Goal: Navigation & Orientation: Find specific page/section

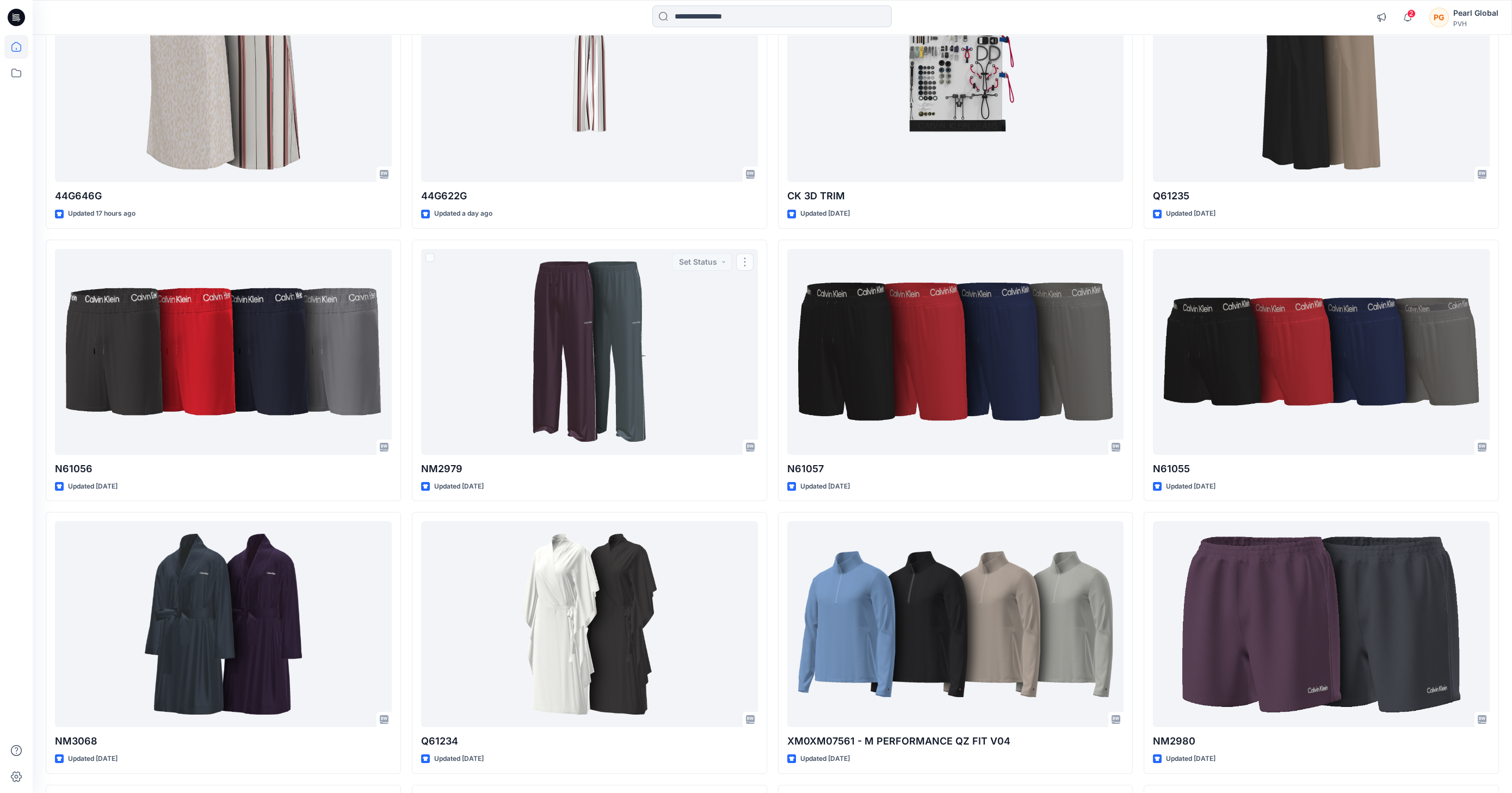
scroll to position [168, 0]
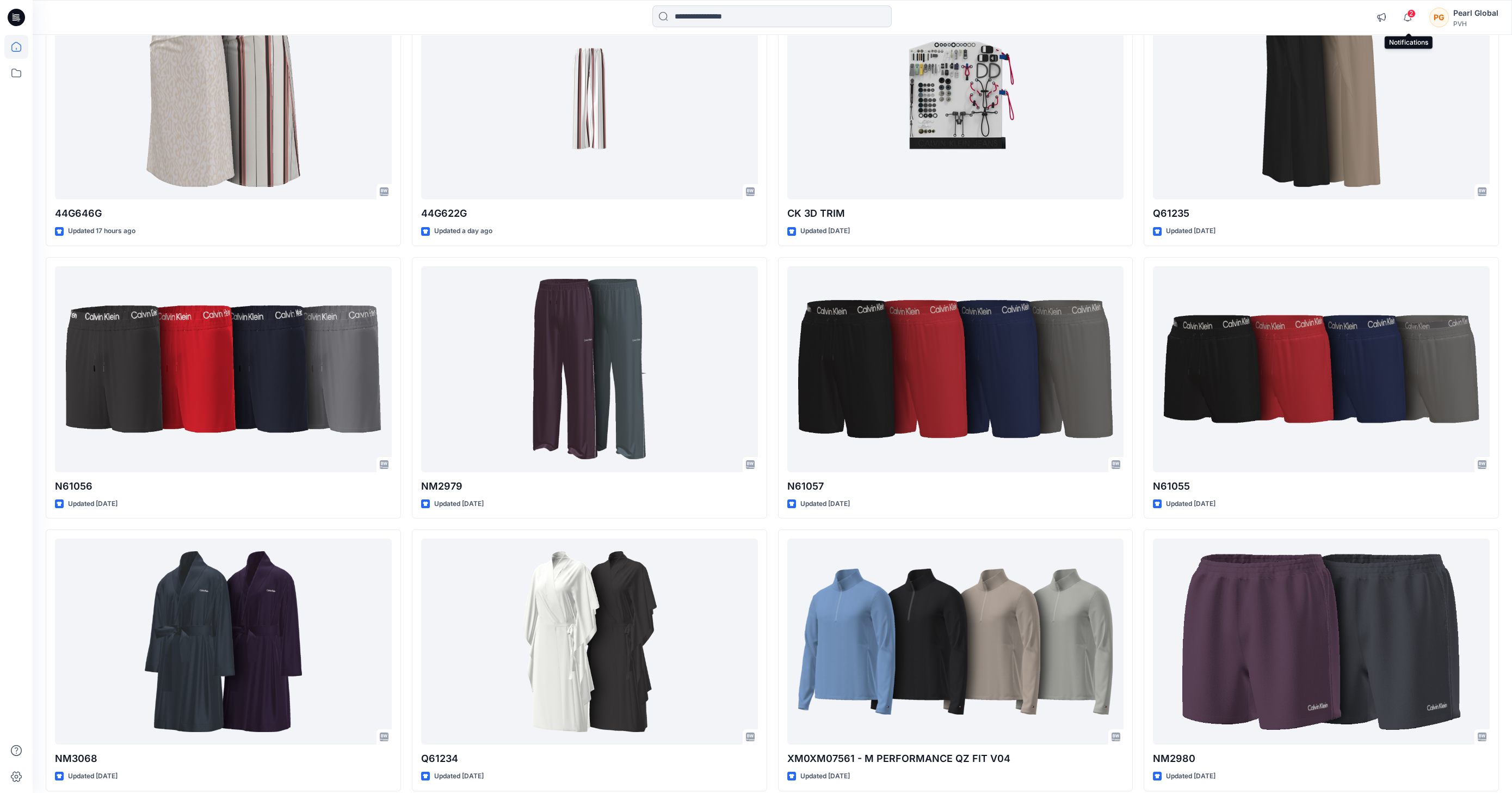
click at [1412, 13] on span "2" at bounding box center [1412, 14] width 9 height 9
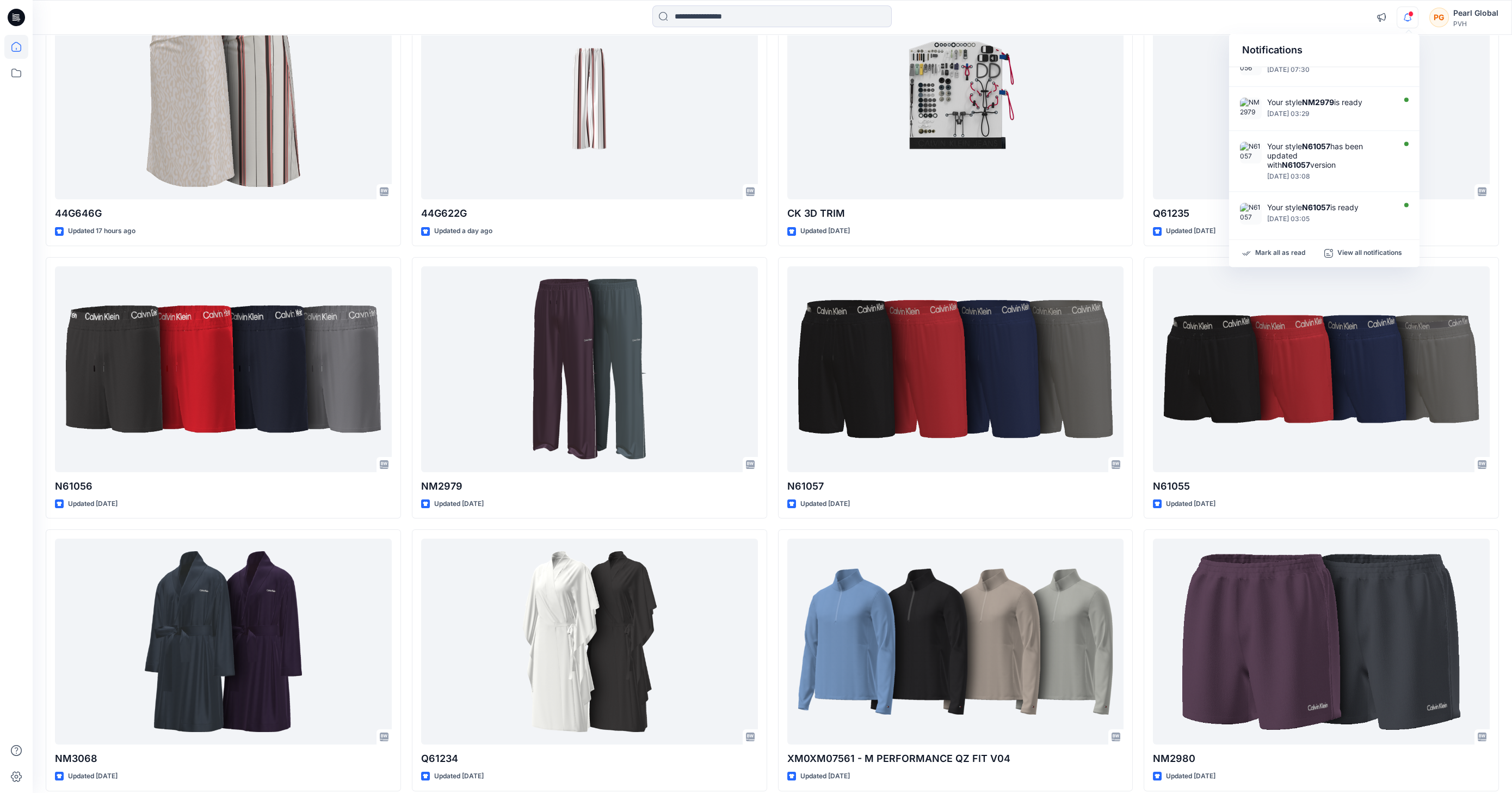
scroll to position [297, 0]
click at [1182, 24] on div "Notifications Your style 44G646G is ready 17 hours ago Your style 44G622G is re…" at bounding box center [772, 17] width 1479 height 24
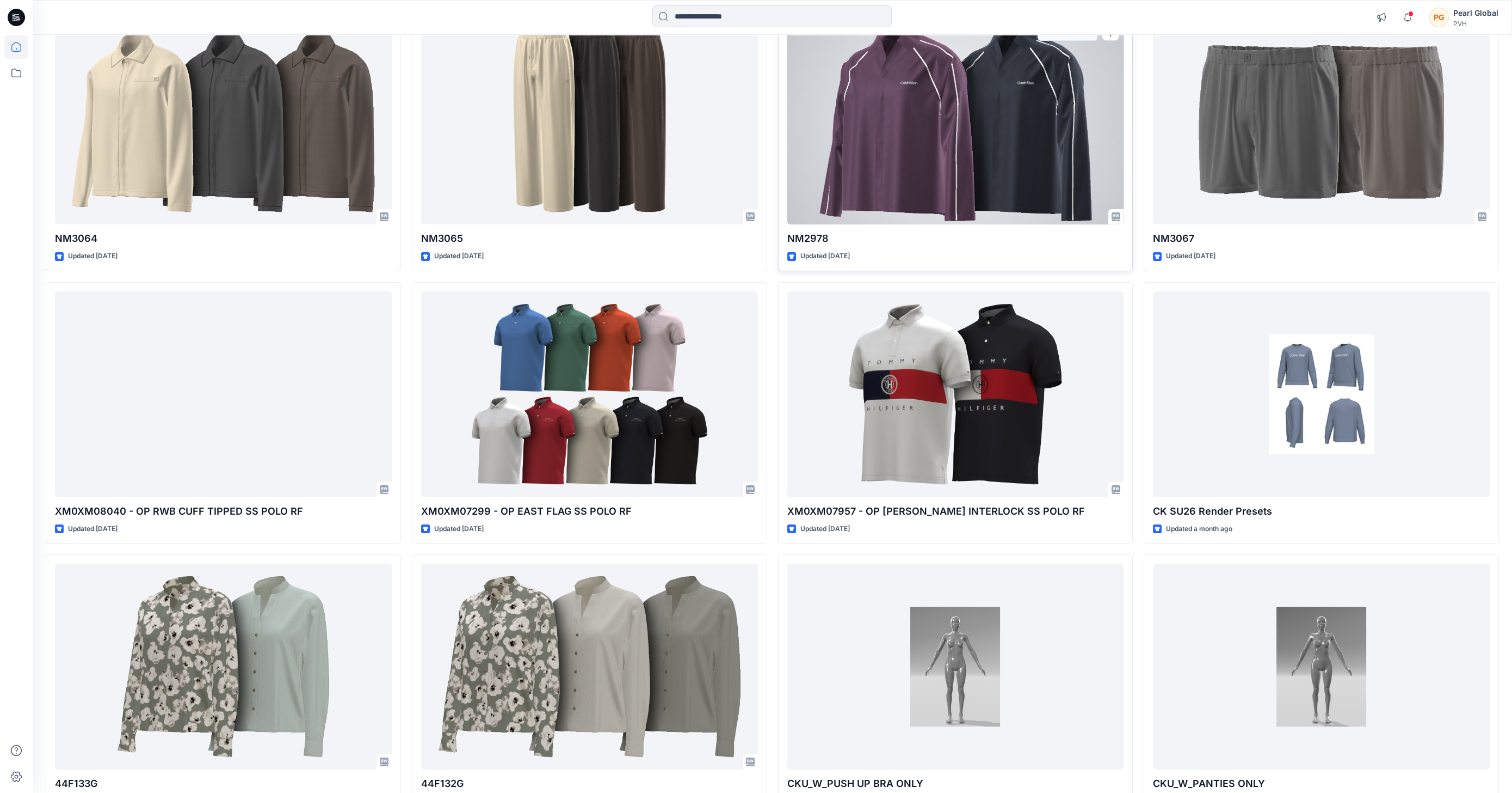
scroll to position [1035, 0]
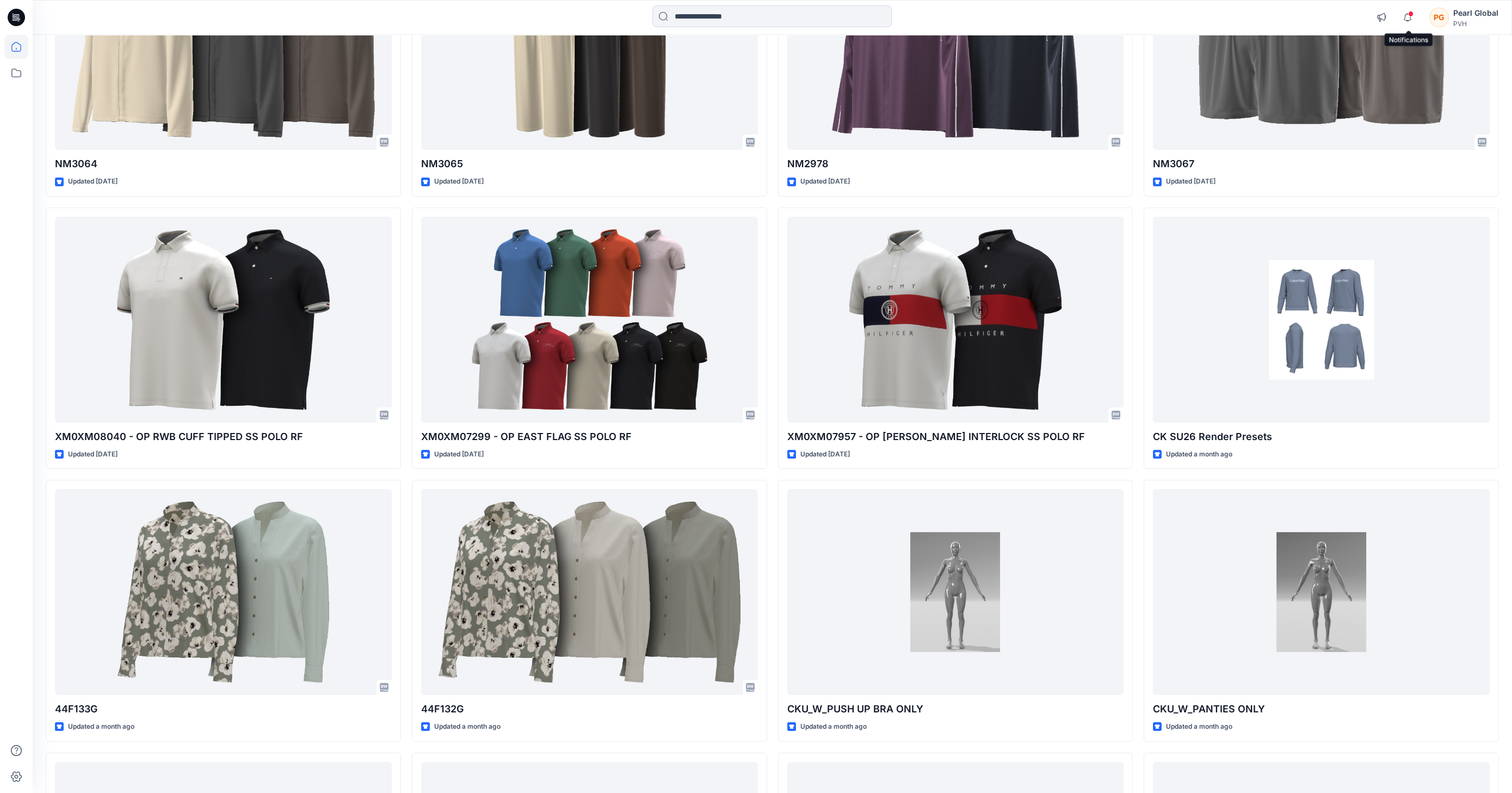
click at [1410, 13] on span at bounding box center [1411, 14] width 5 height 6
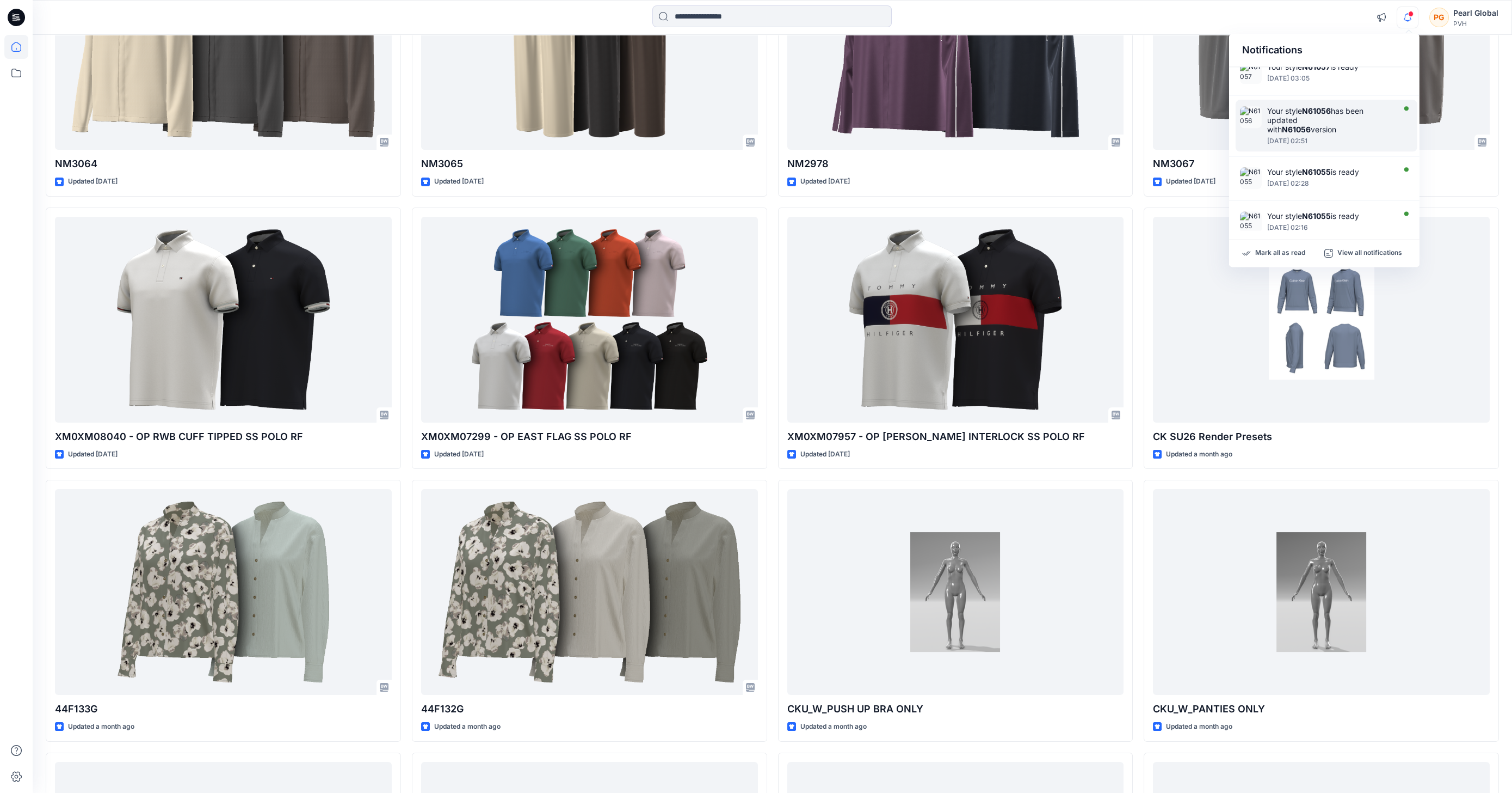
scroll to position [315, 0]
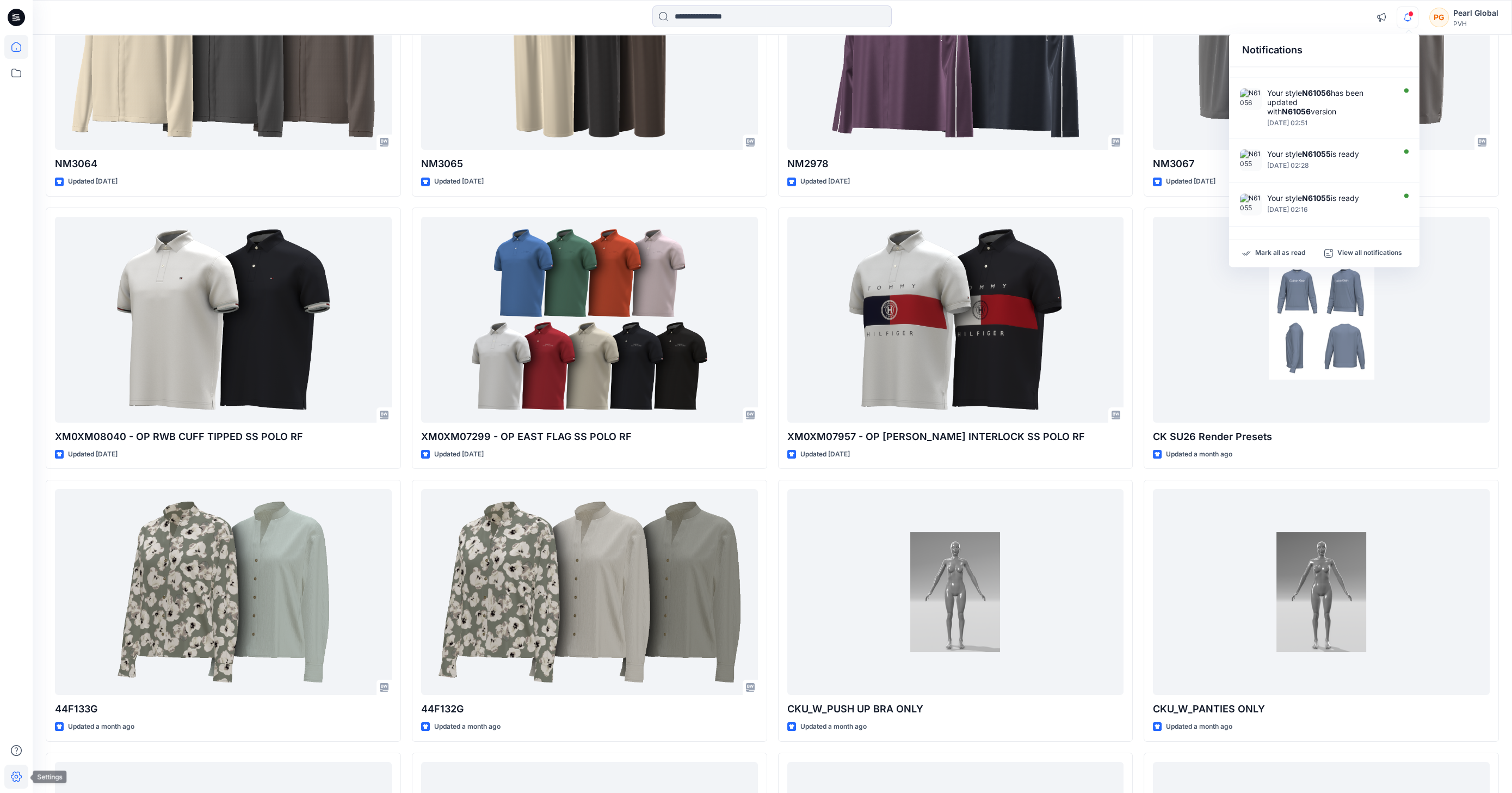
click at [20, 782] on icon at bounding box center [16, 776] width 24 height 24
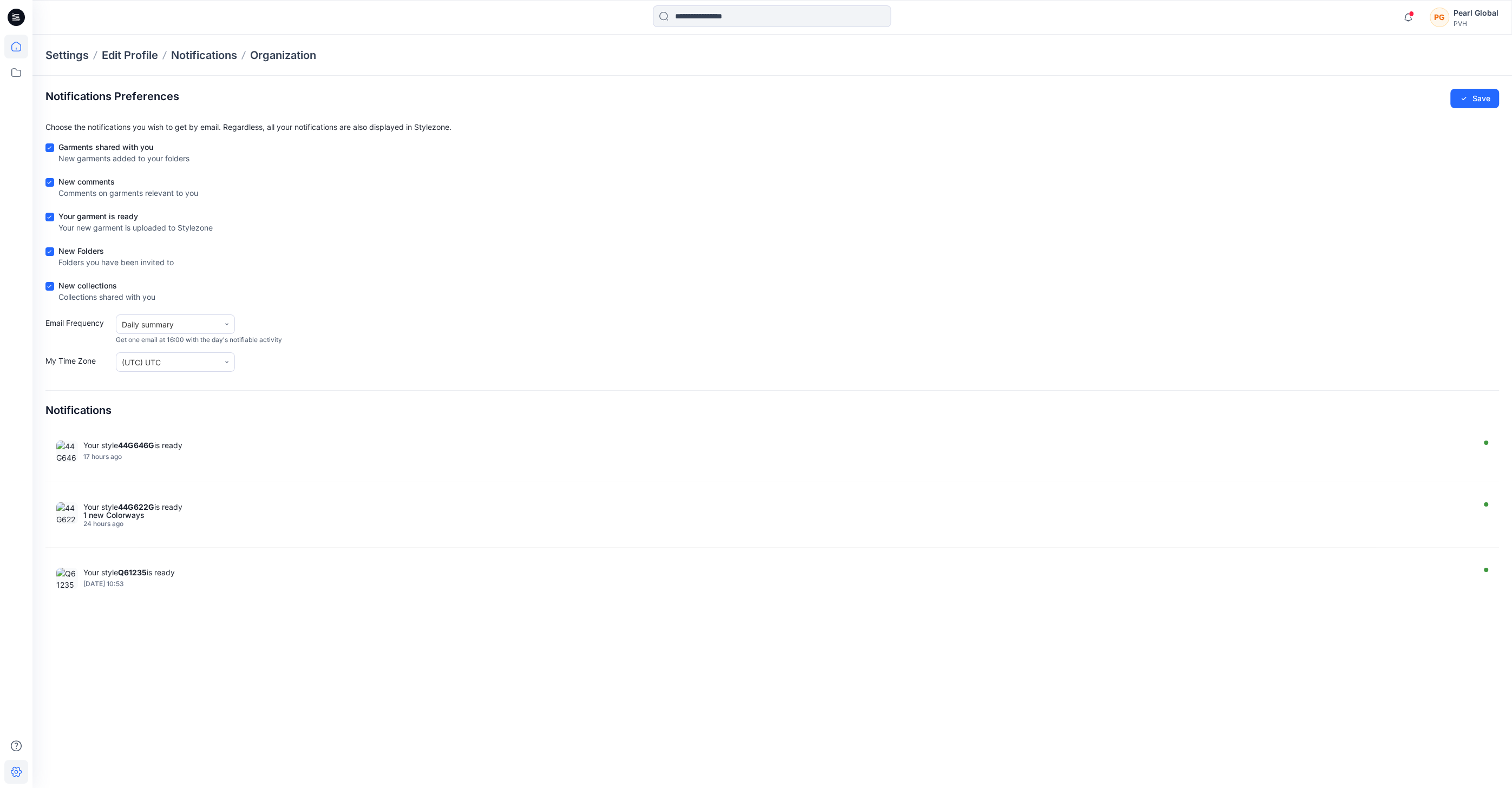
click at [17, 46] on icon at bounding box center [16, 46] width 23 height 23
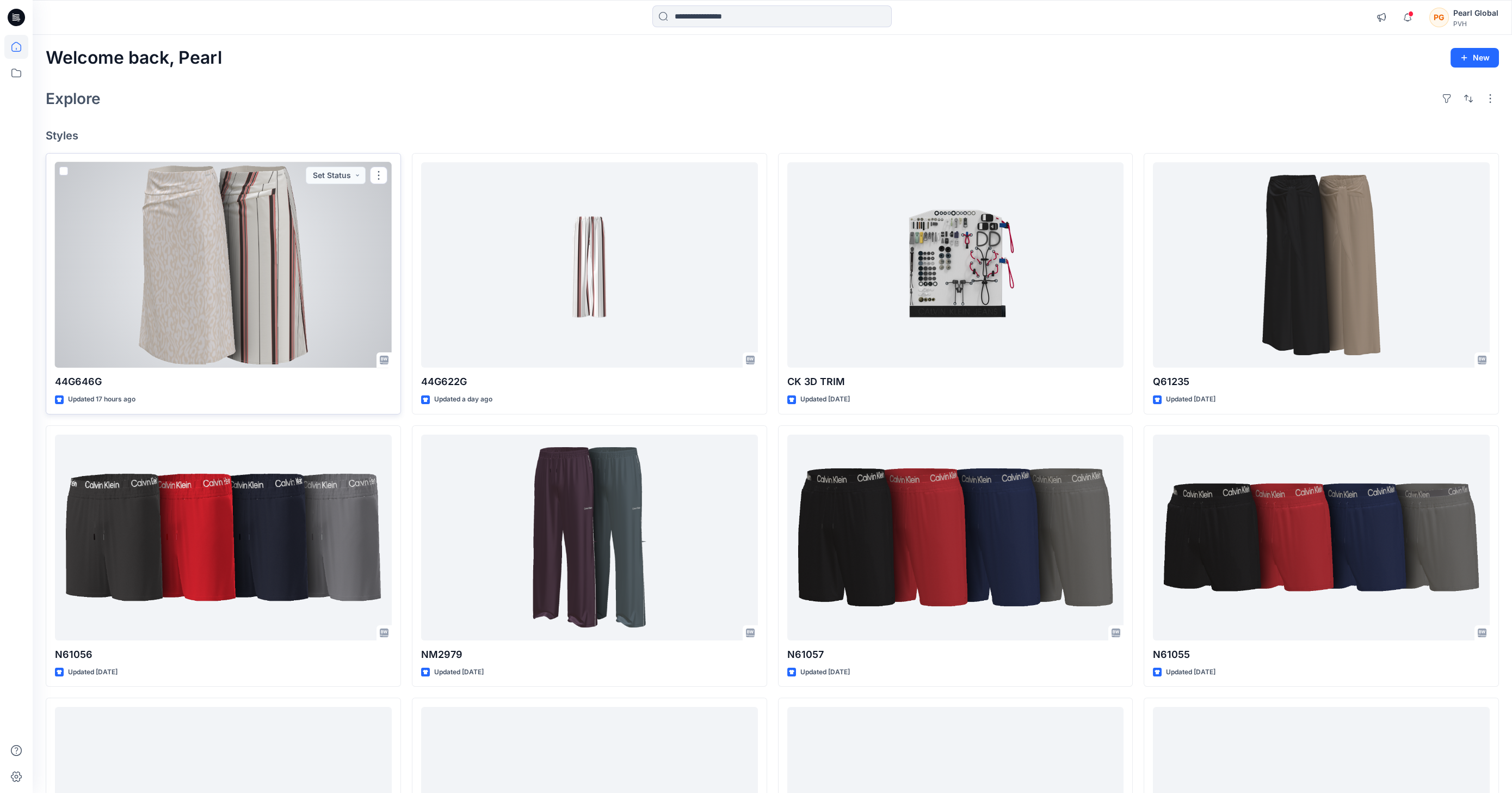
click at [357, 237] on div at bounding box center [223, 264] width 337 height 205
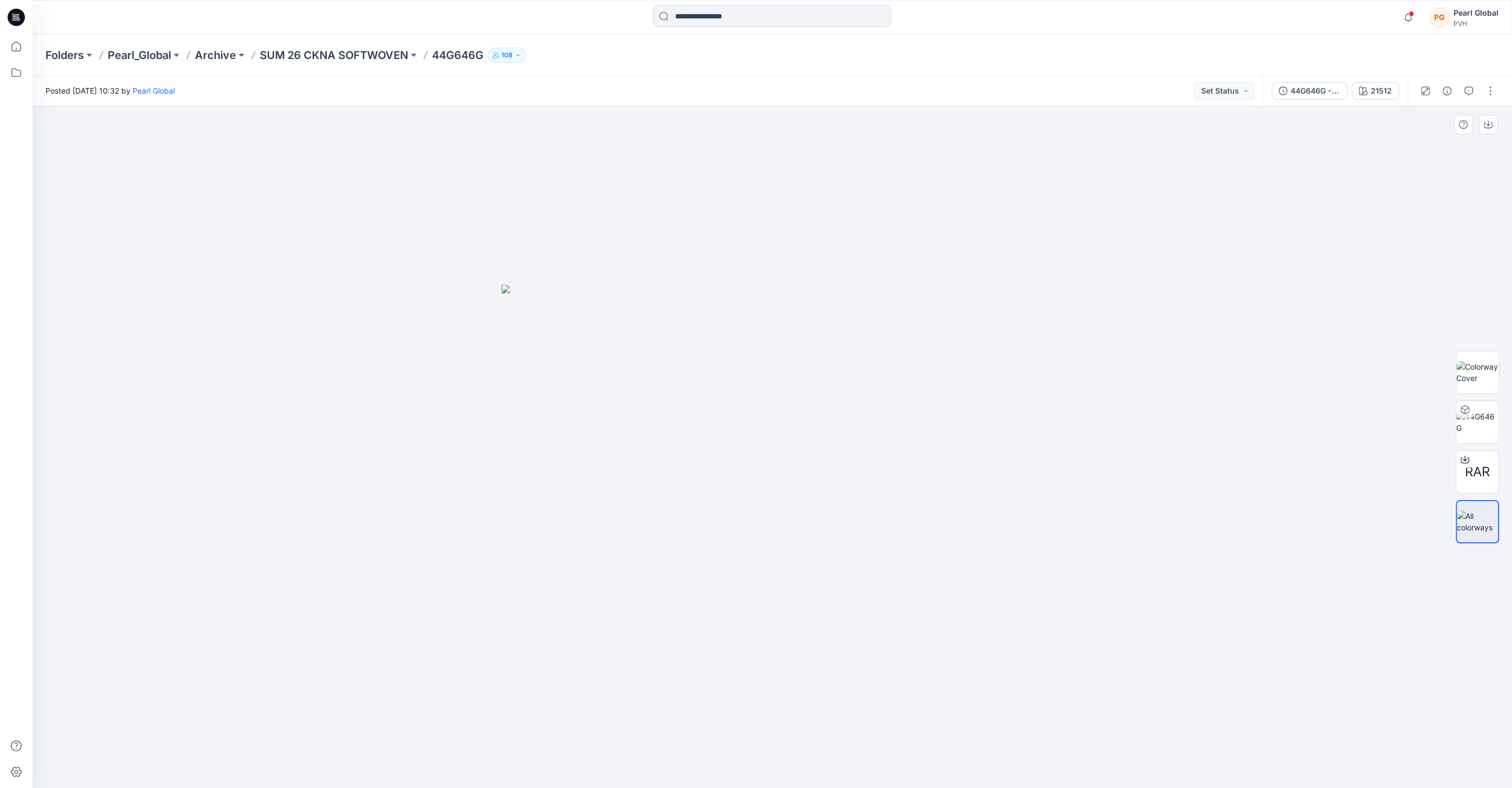
drag, startPoint x: 727, startPoint y: 356, endPoint x: 717, endPoint y: 355, distance: 10.0
click at [1034, 40] on div "Folders Pearl_Global Archive SUM 26 CKNA SOFTWOVEN 44G646G 108" at bounding box center [772, 55] width 1480 height 41
click at [15, 55] on icon at bounding box center [16, 46] width 23 height 23
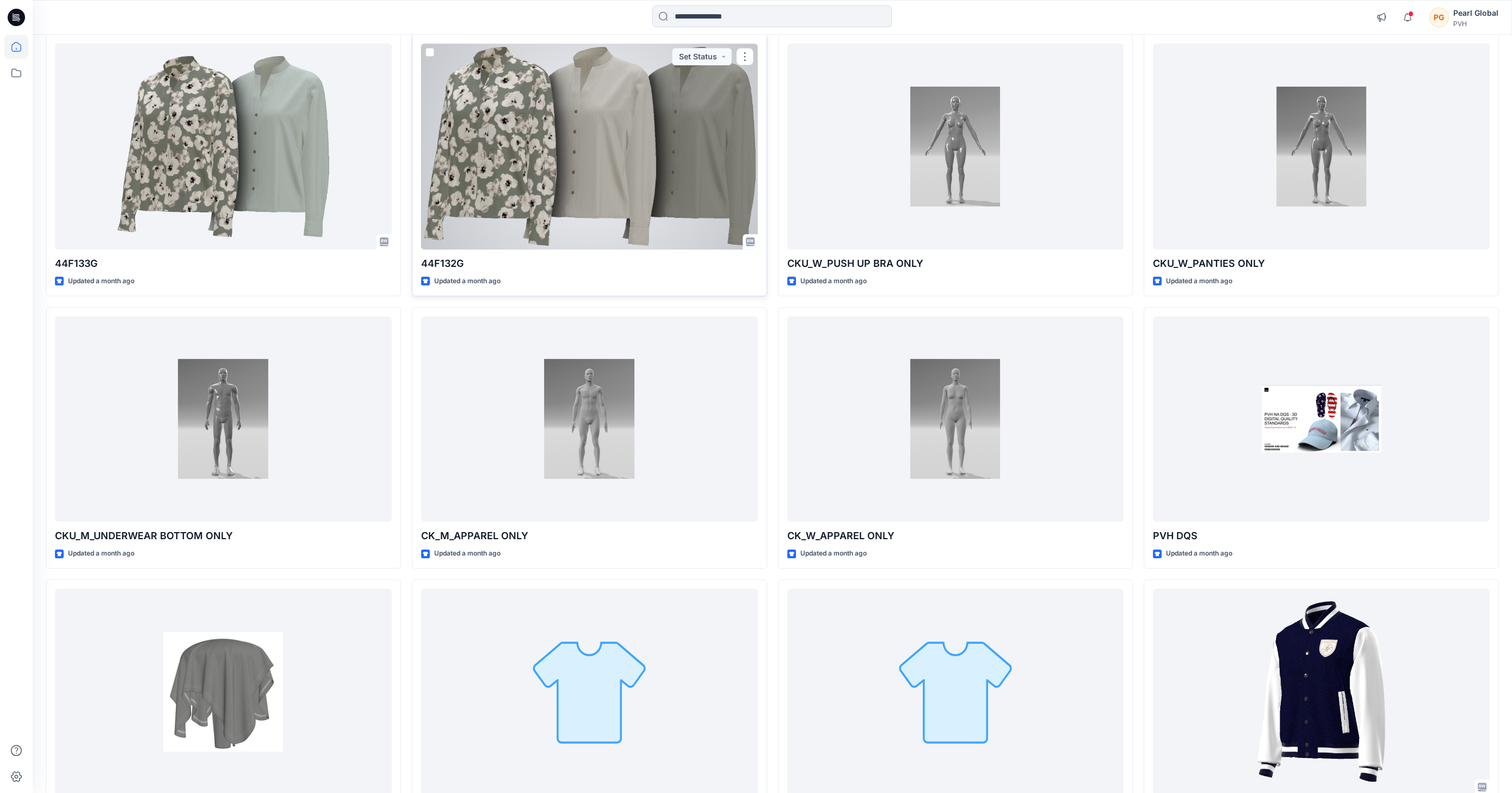
scroll to position [1583, 0]
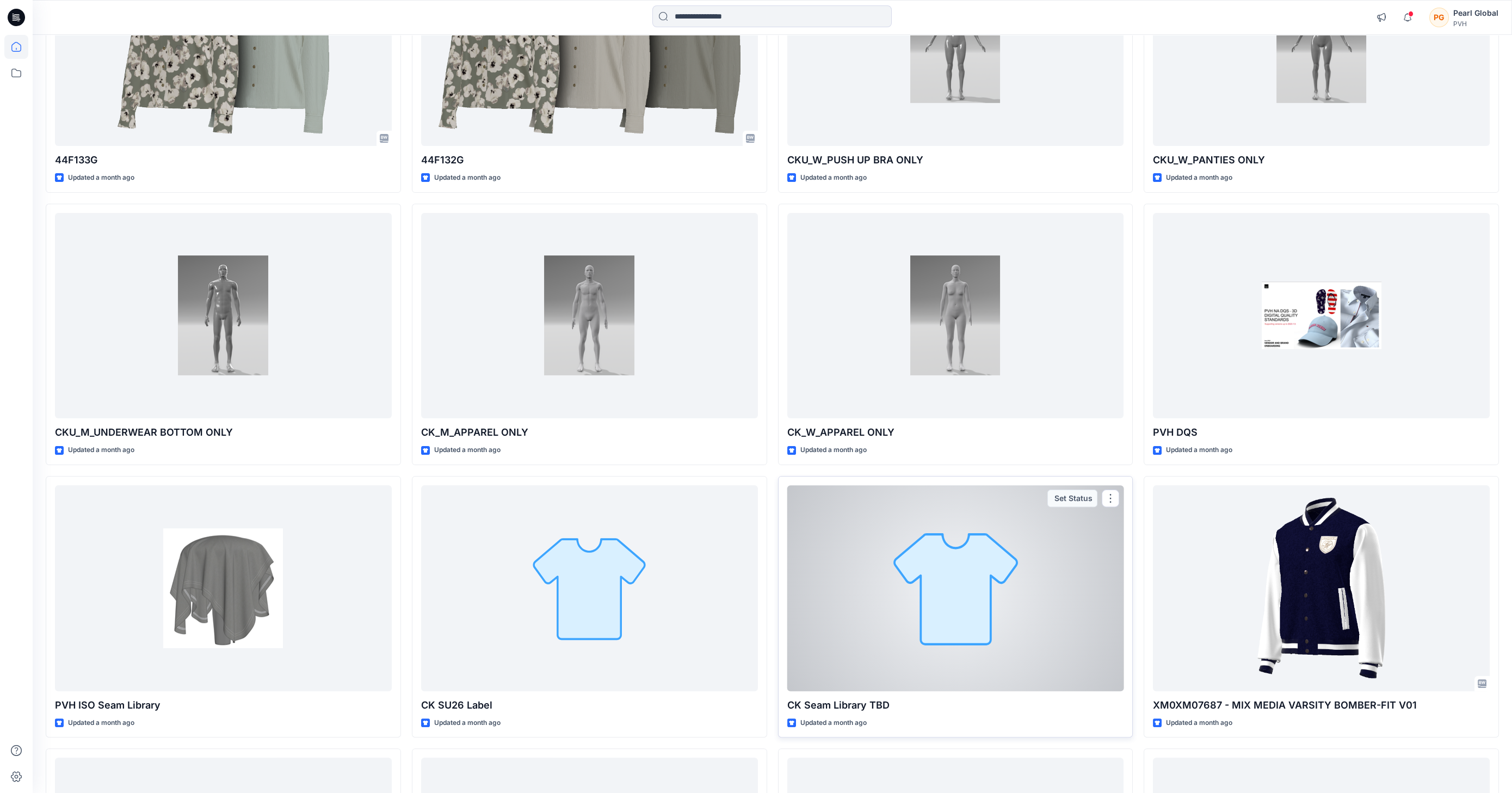
click at [957, 581] on div at bounding box center [956, 588] width 337 height 205
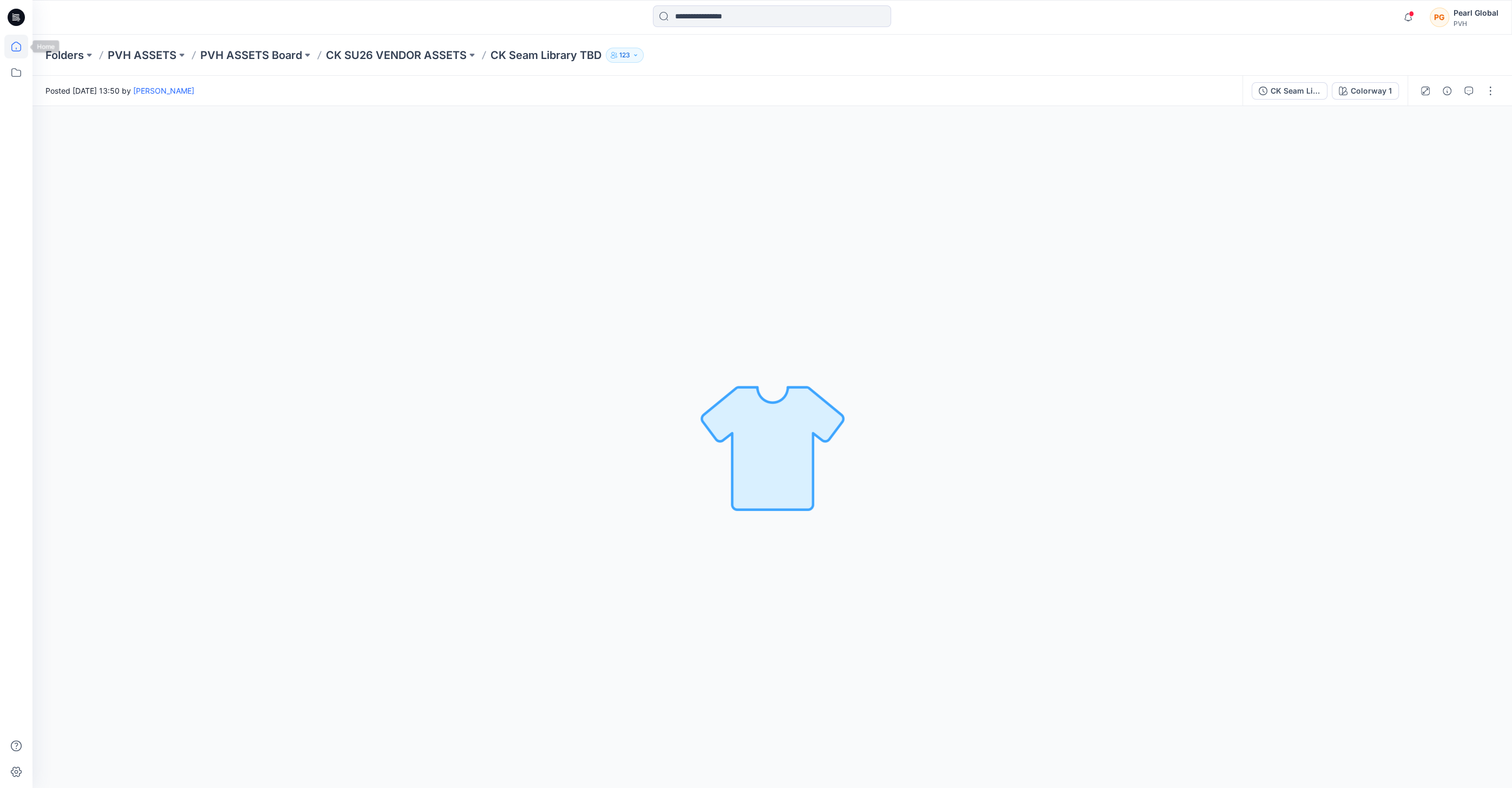
click at [25, 50] on icon at bounding box center [16, 46] width 23 height 23
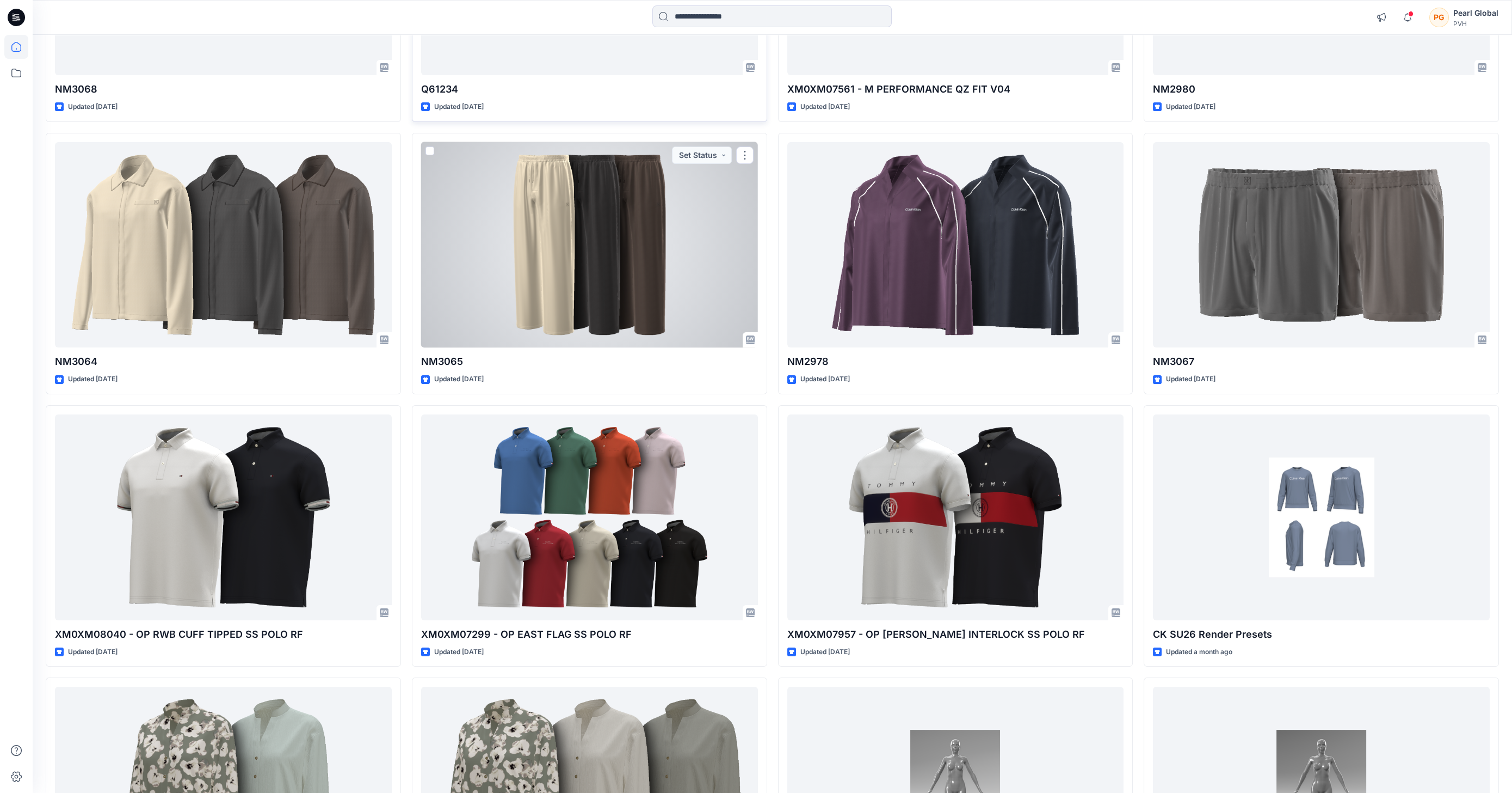
scroll to position [841, 0]
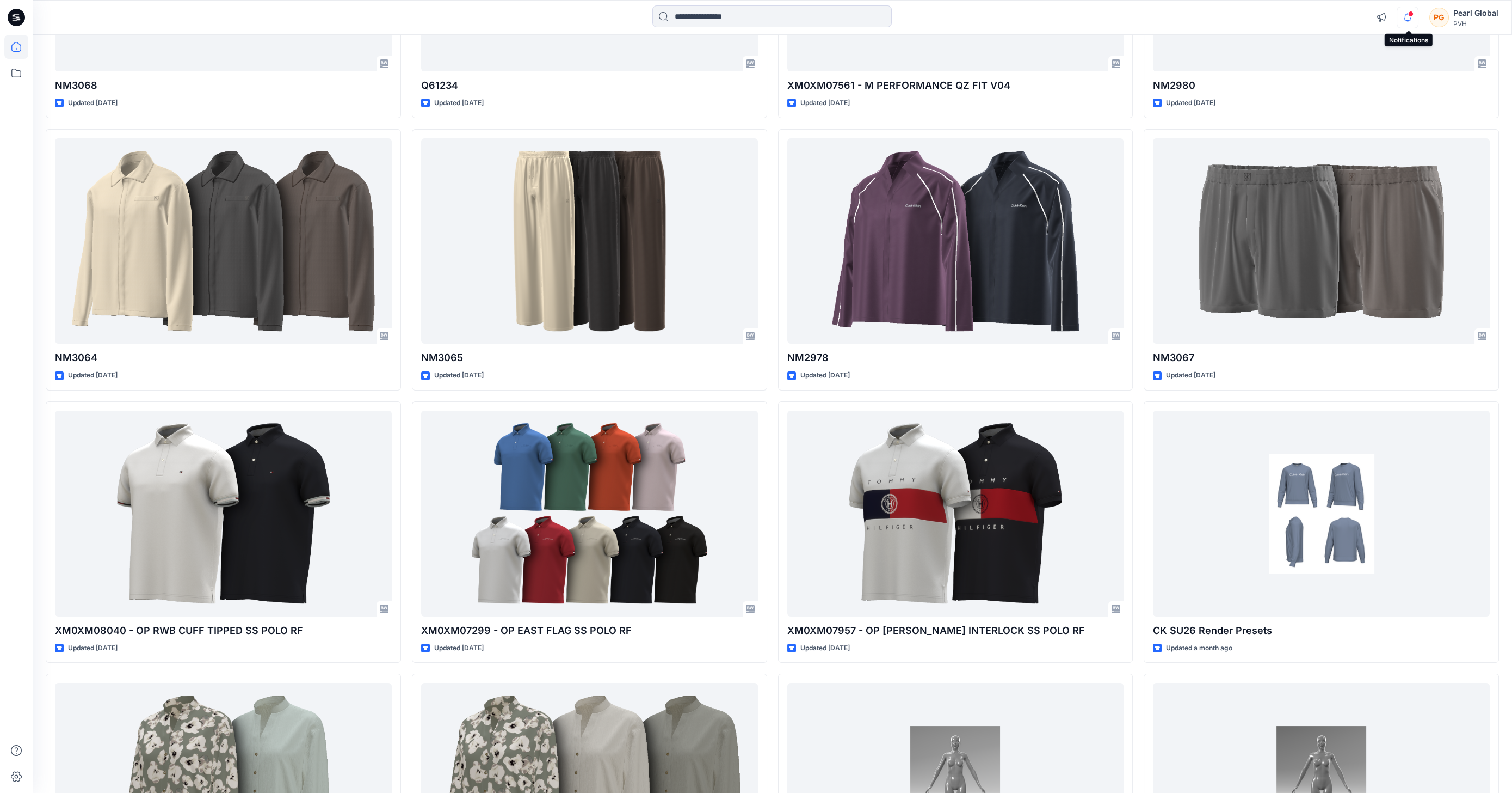
click at [1406, 17] on icon "button" at bounding box center [1408, 17] width 7 height 7
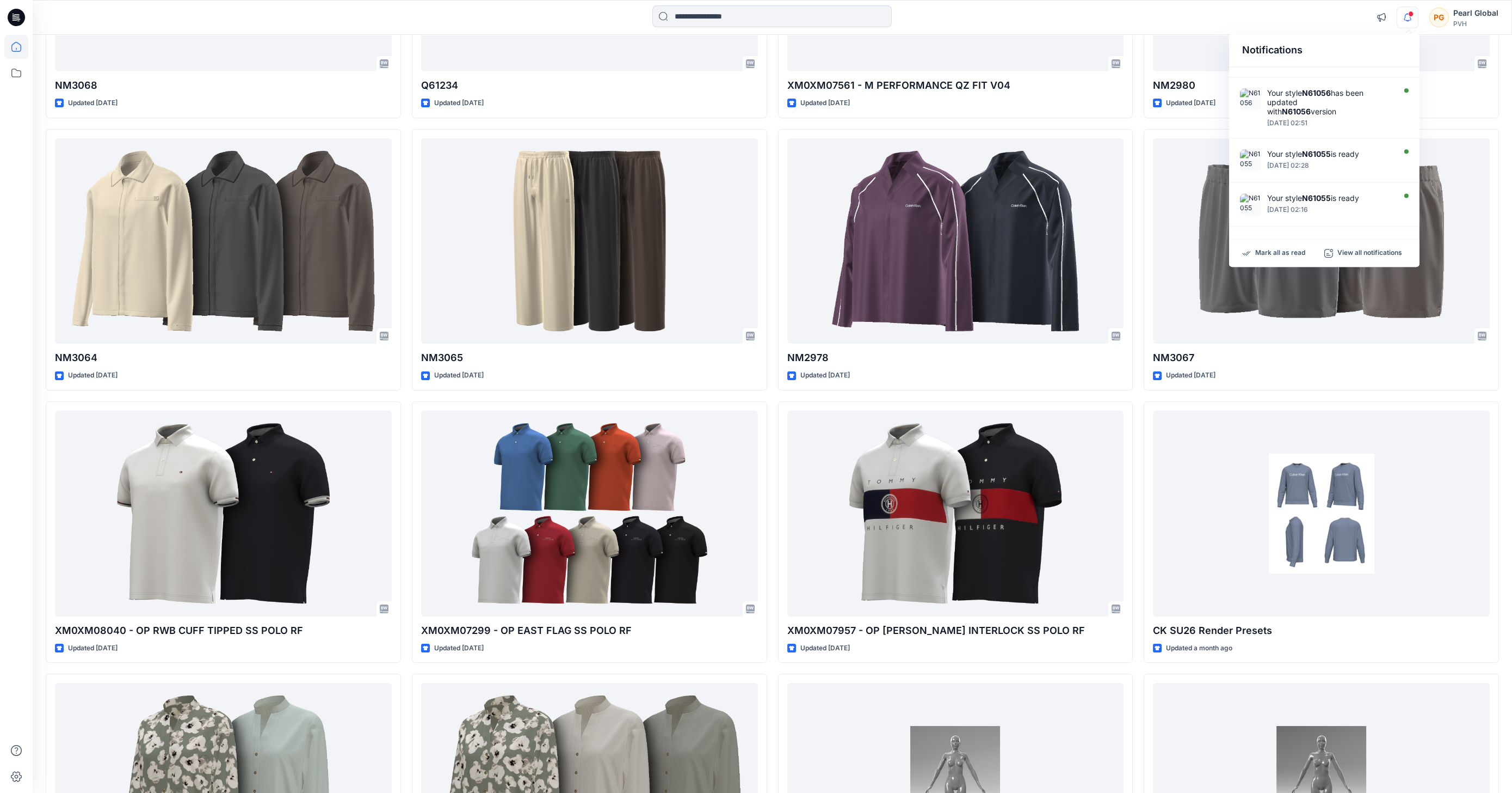
click at [1406, 17] on icon "button" at bounding box center [1408, 17] width 7 height 7
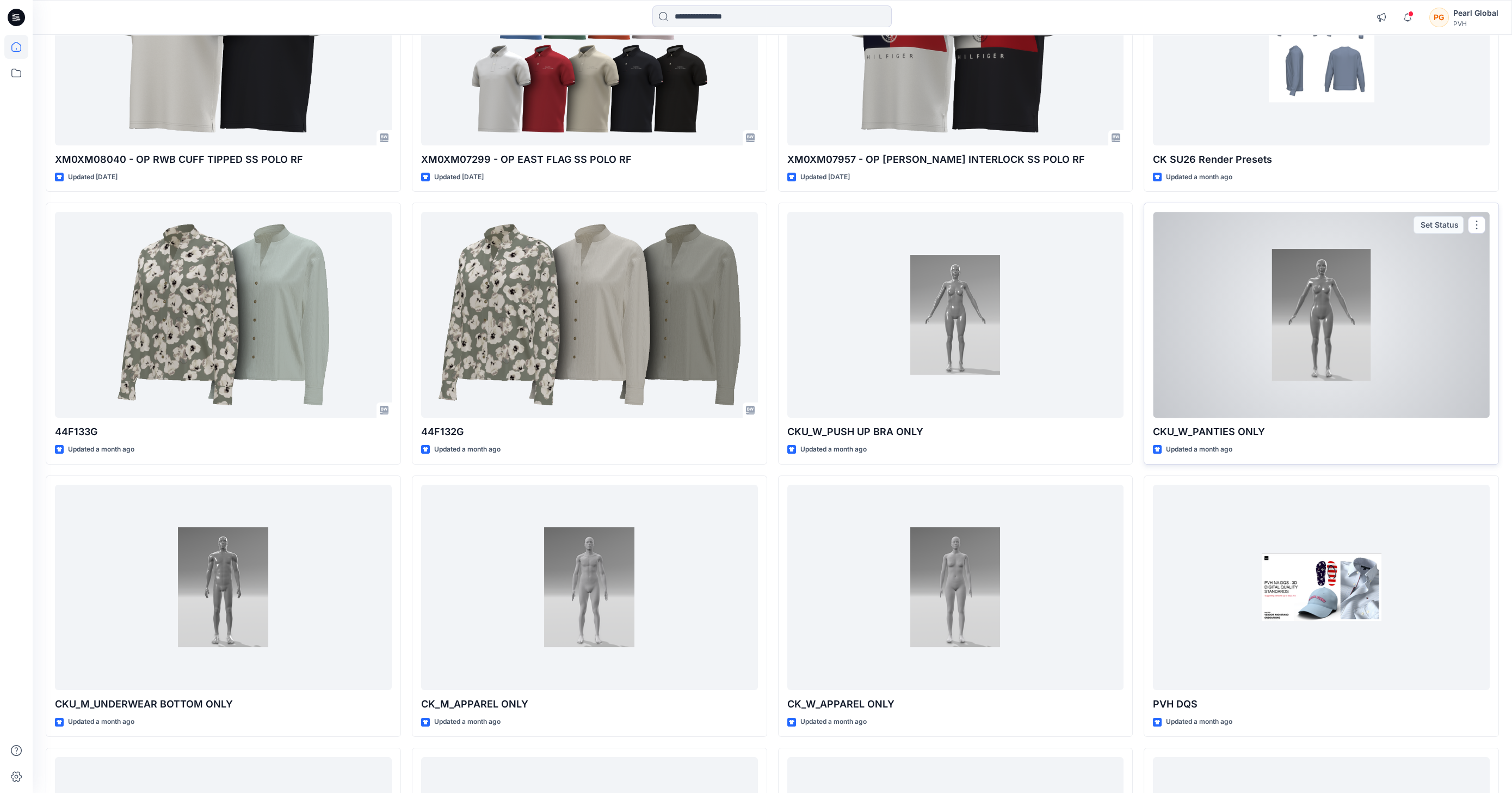
scroll to position [1336, 0]
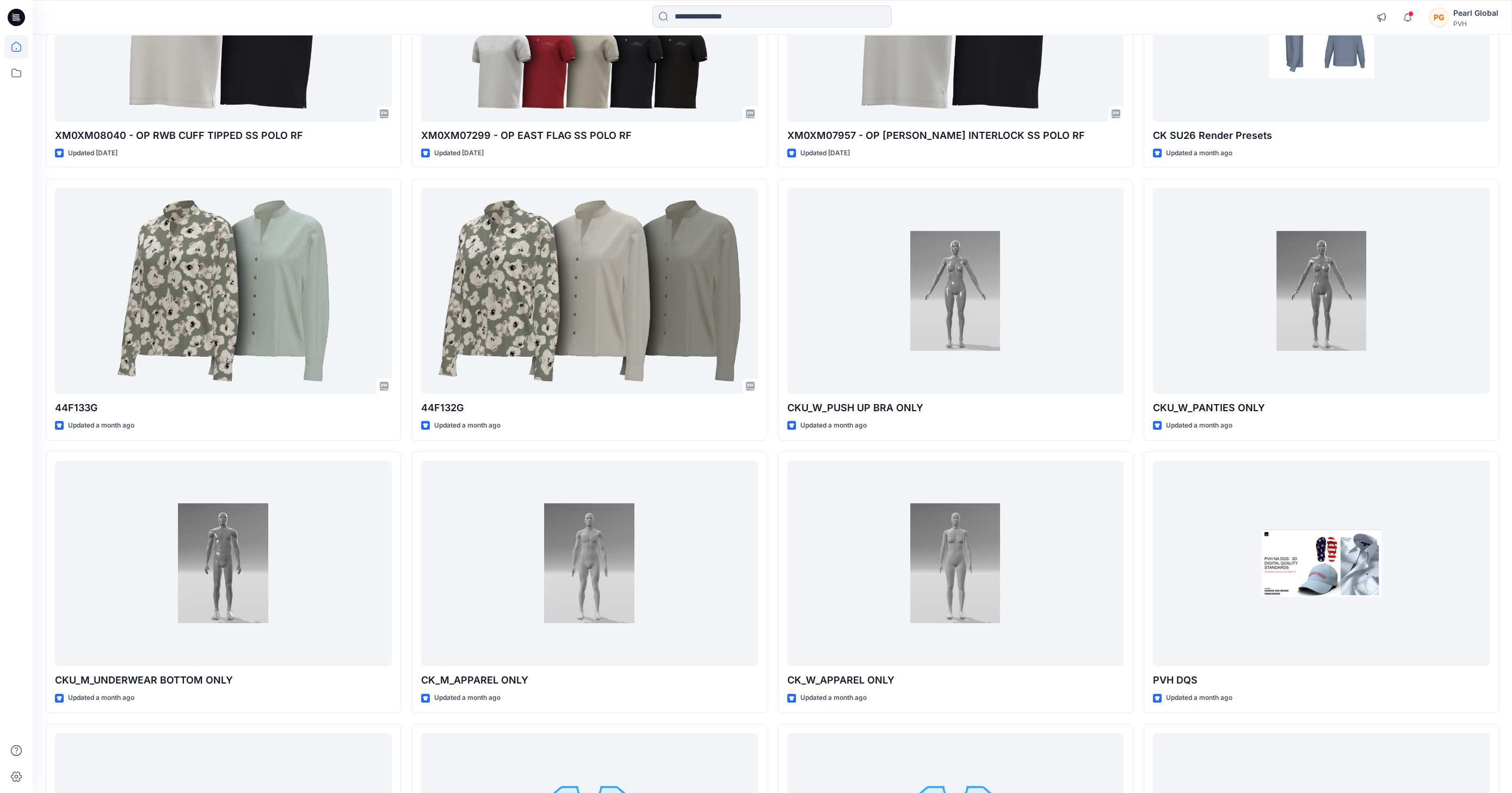
click at [931, 5] on div at bounding box center [772, 17] width 739 height 24
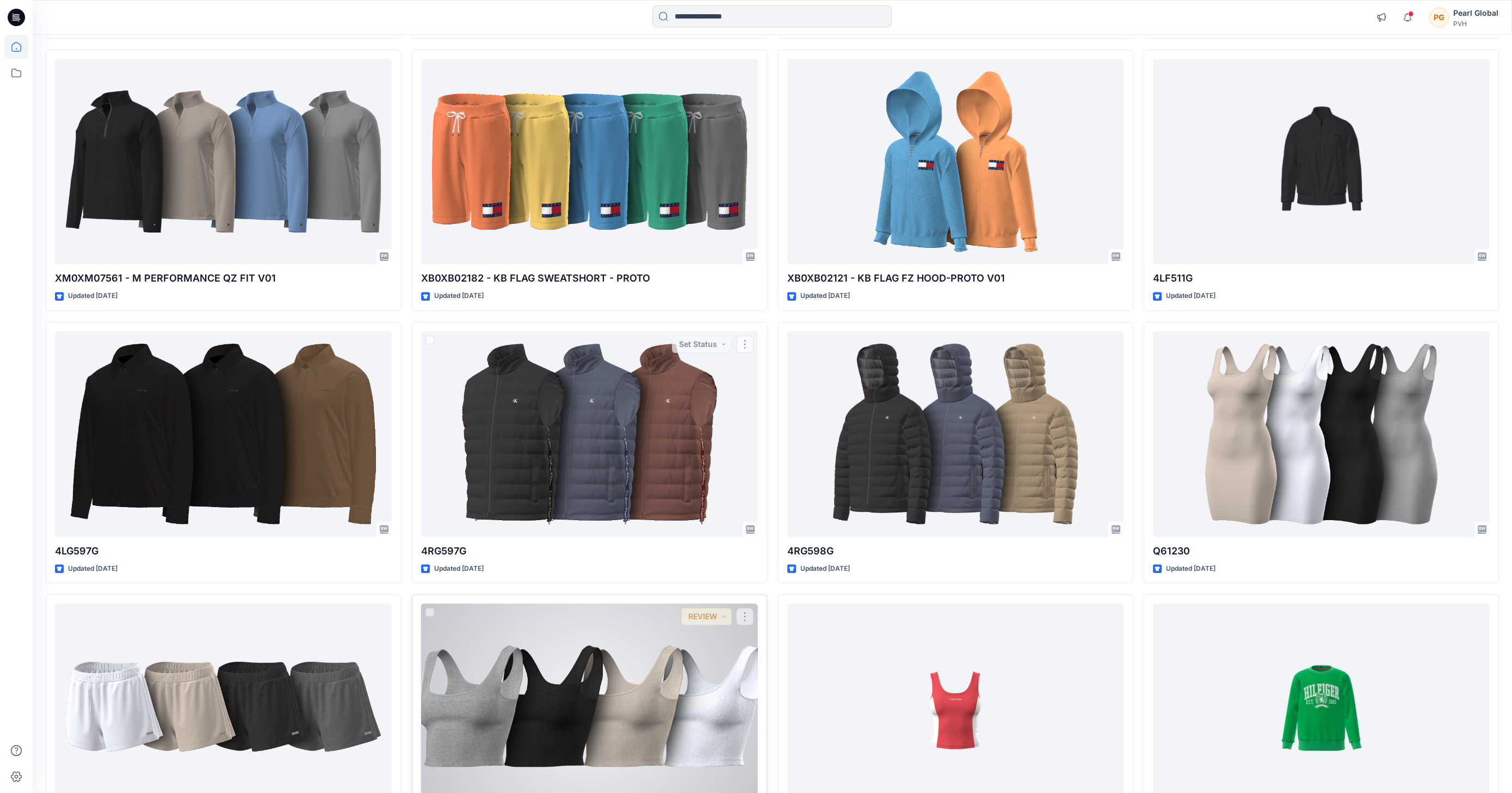
scroll to position [3485, 0]
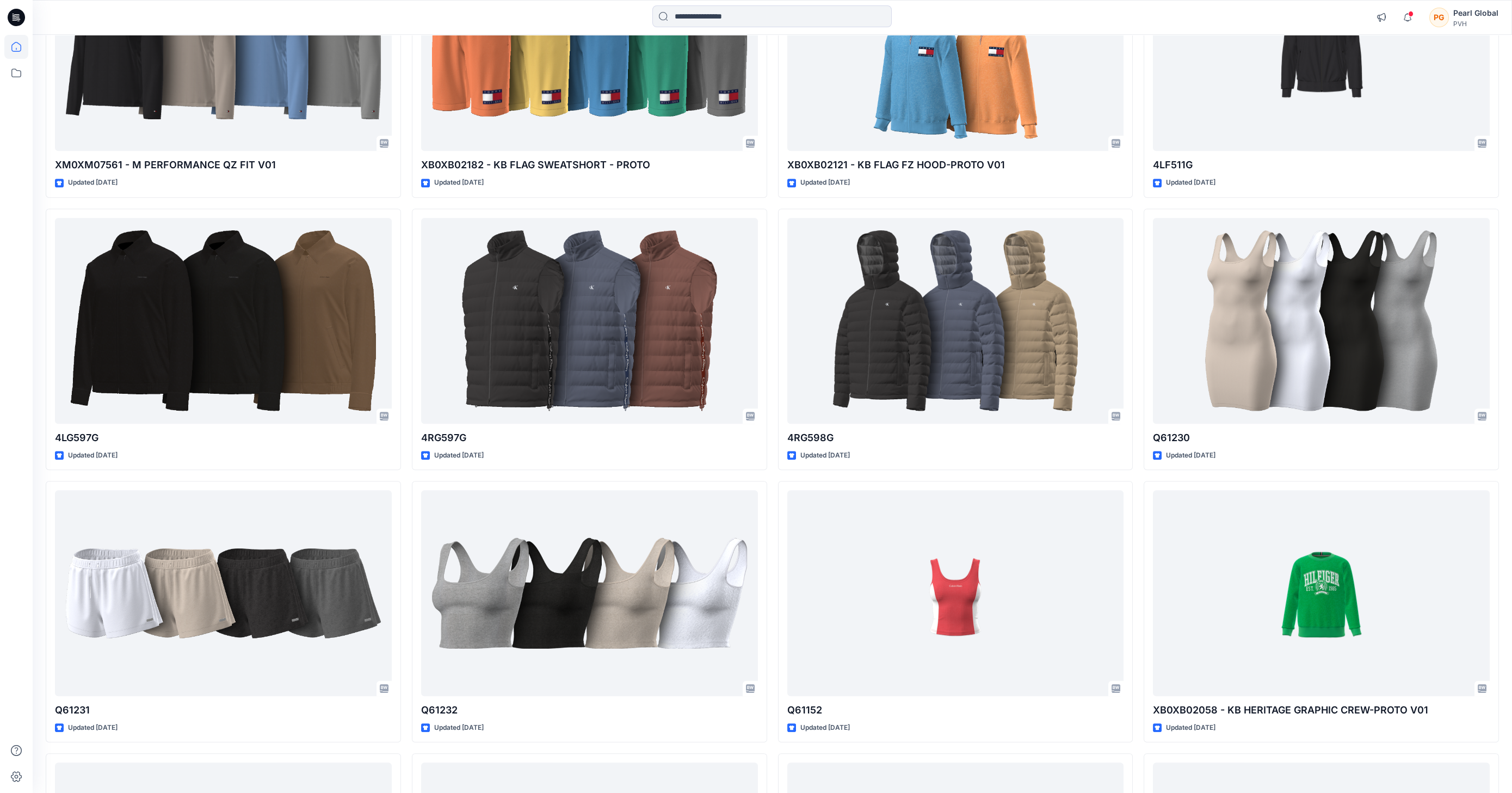
click at [1441, 18] on div "PG" at bounding box center [1440, 17] width 20 height 20
click at [1412, 21] on icon "button" at bounding box center [1407, 17] width 21 height 22
